Goal: Book appointment/travel/reservation

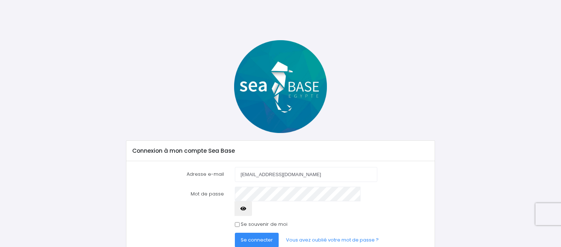
type input "charpentiern@free.fr"
click at [235, 233] on button "Se connecter" at bounding box center [257, 240] width 44 height 15
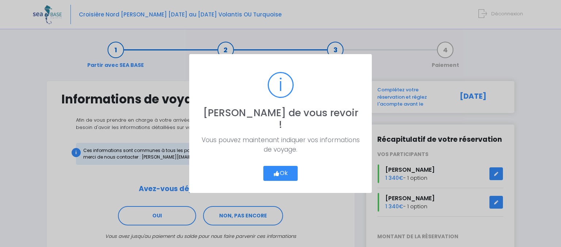
click at [525, 233] on div "? ! i Ravi de vous revoir ! × Vous pouvez maintenant indiquer vos informations …" at bounding box center [280, 123] width 561 height 247
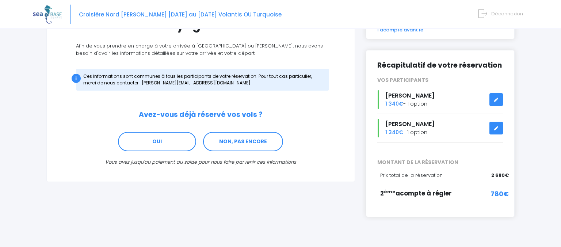
scroll to position [81, 0]
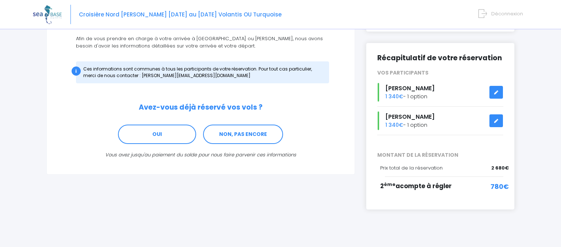
click at [405, 181] on span "2 ème acompte à régler" at bounding box center [416, 185] width 72 height 9
click at [497, 92] on icon at bounding box center [496, 92] width 5 height 0
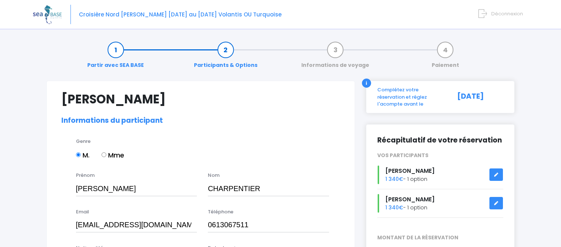
select select "N4"
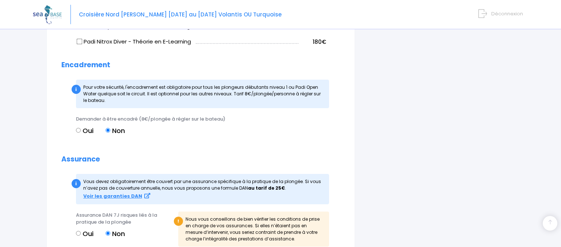
scroll to position [815, 0]
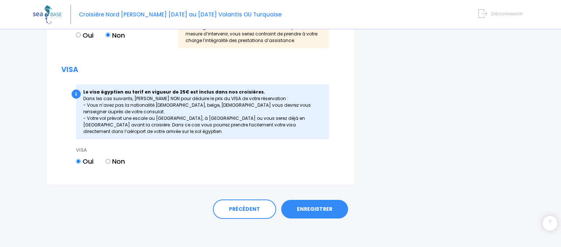
click at [307, 212] on link "ENREGISTRER" at bounding box center [314, 209] width 67 height 19
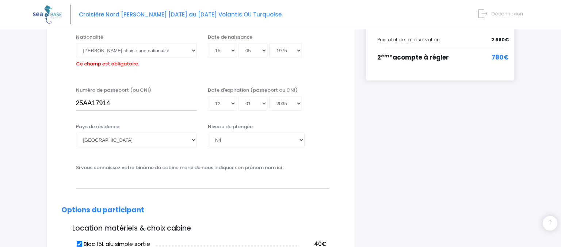
scroll to position [181, 0]
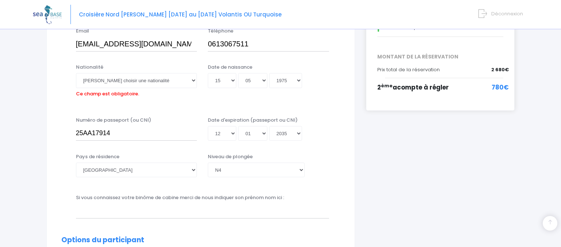
click at [407, 84] on span "2 ème acompte à régler" at bounding box center [413, 87] width 72 height 9
select select "Française"
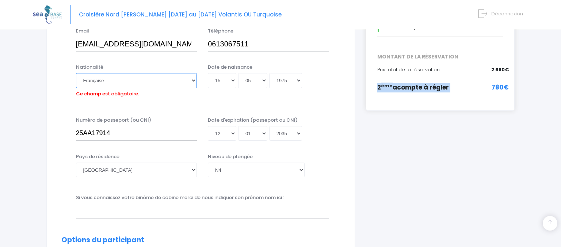
click option "Française" at bounding box center [0, 0] width 0 height 0
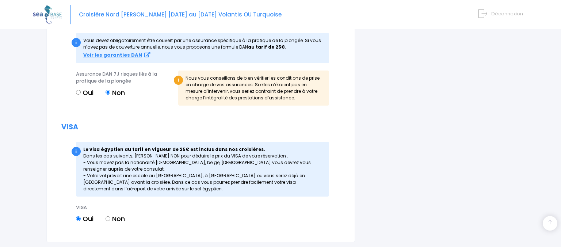
scroll to position [815, 0]
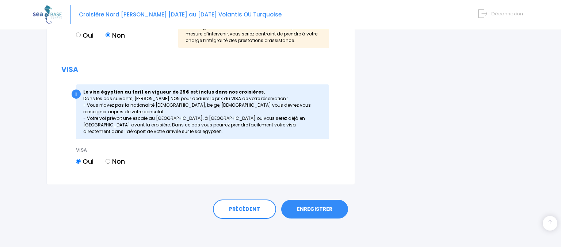
click at [308, 207] on link "ENREGISTRER" at bounding box center [314, 209] width 67 height 19
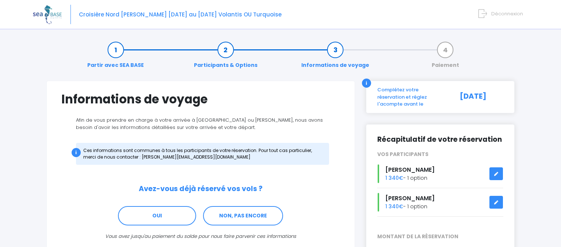
click at [367, 83] on div "i" at bounding box center [366, 83] width 9 height 9
click at [445, 51] on link "Paiement" at bounding box center [445, 57] width 35 height 23
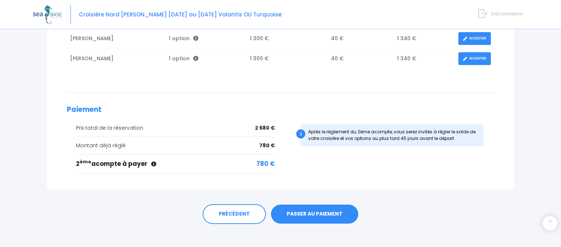
scroll to position [156, 0]
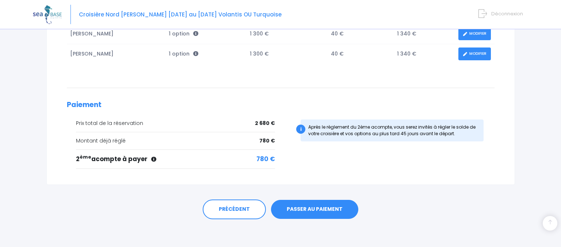
click at [310, 210] on link "PASSER AU PAIEMENT" at bounding box center [314, 209] width 87 height 19
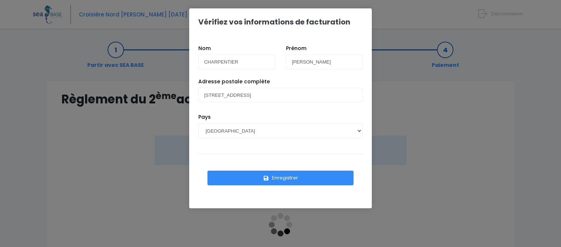
click at [319, 180] on button "Enregistrer" at bounding box center [280, 178] width 146 height 15
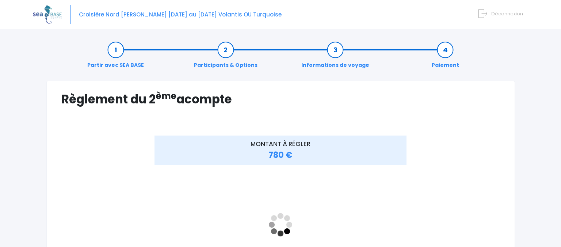
scroll to position [141, 0]
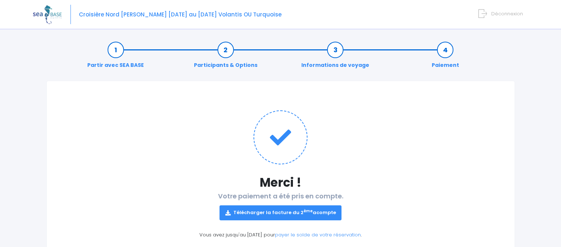
click at [307, 214] on link "Télécharger la facture du 2 ème acompte" at bounding box center [280, 212] width 122 height 15
